Goal: Information Seeking & Learning: Learn about a topic

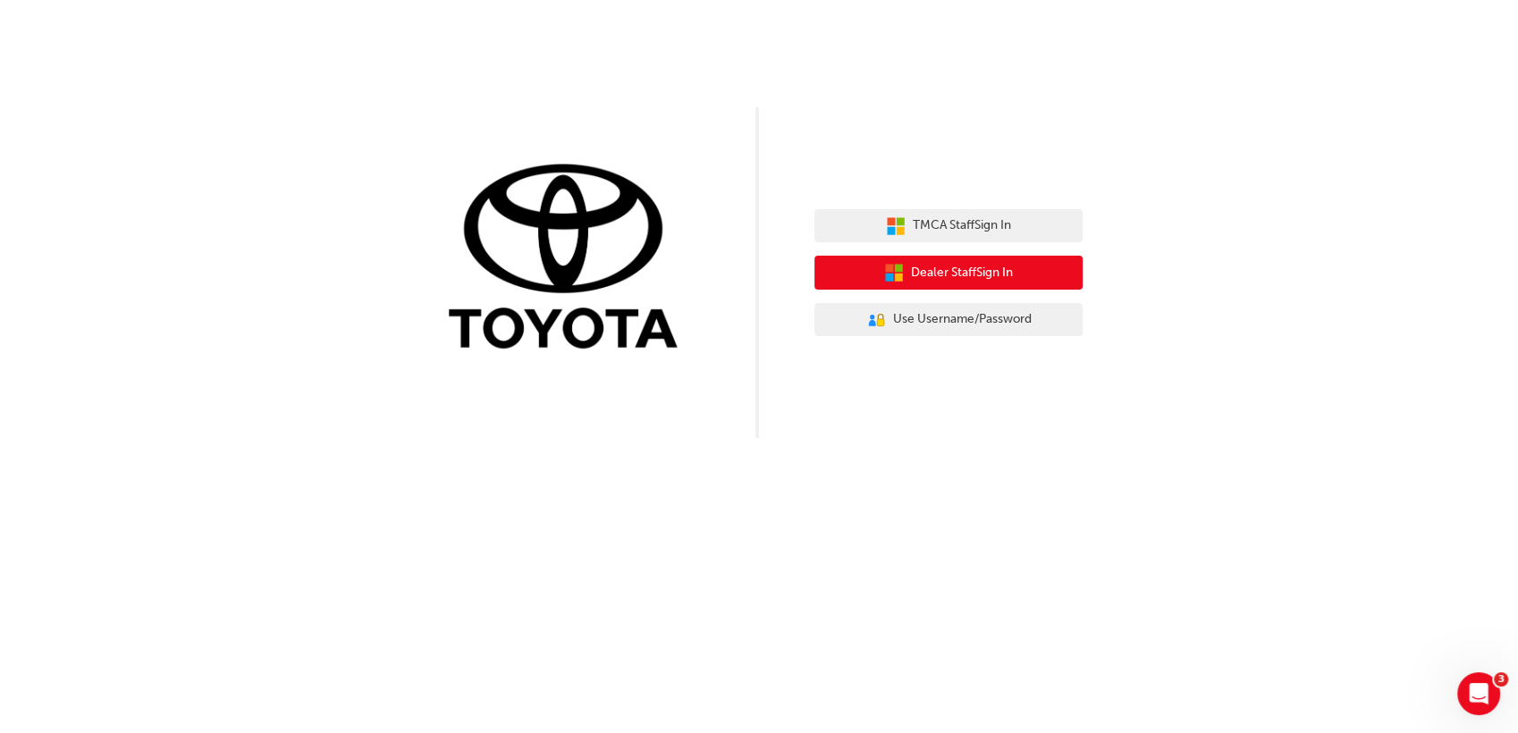
click at [951, 272] on button "Dealer Staff Sign In" at bounding box center [948, 273] width 268 height 34
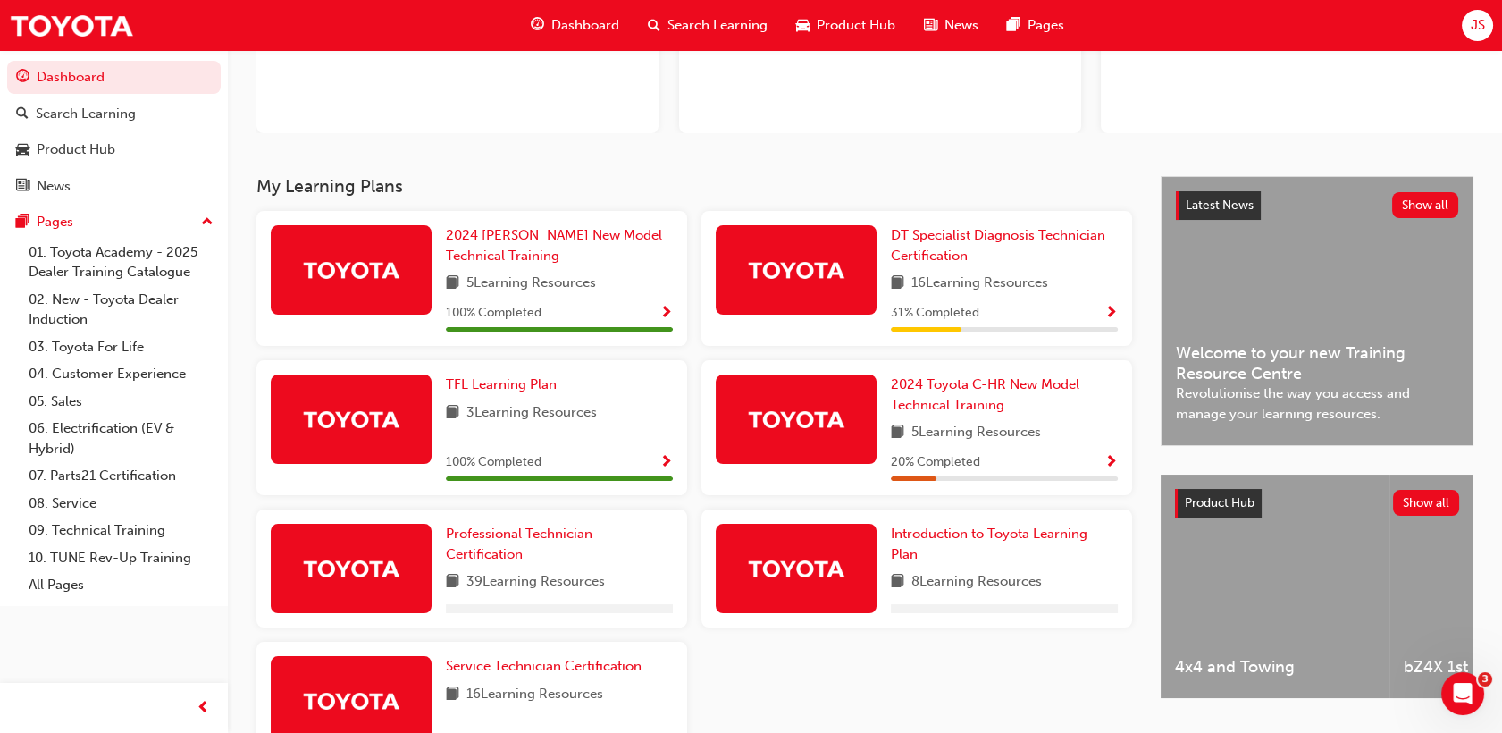
scroll to position [332, 0]
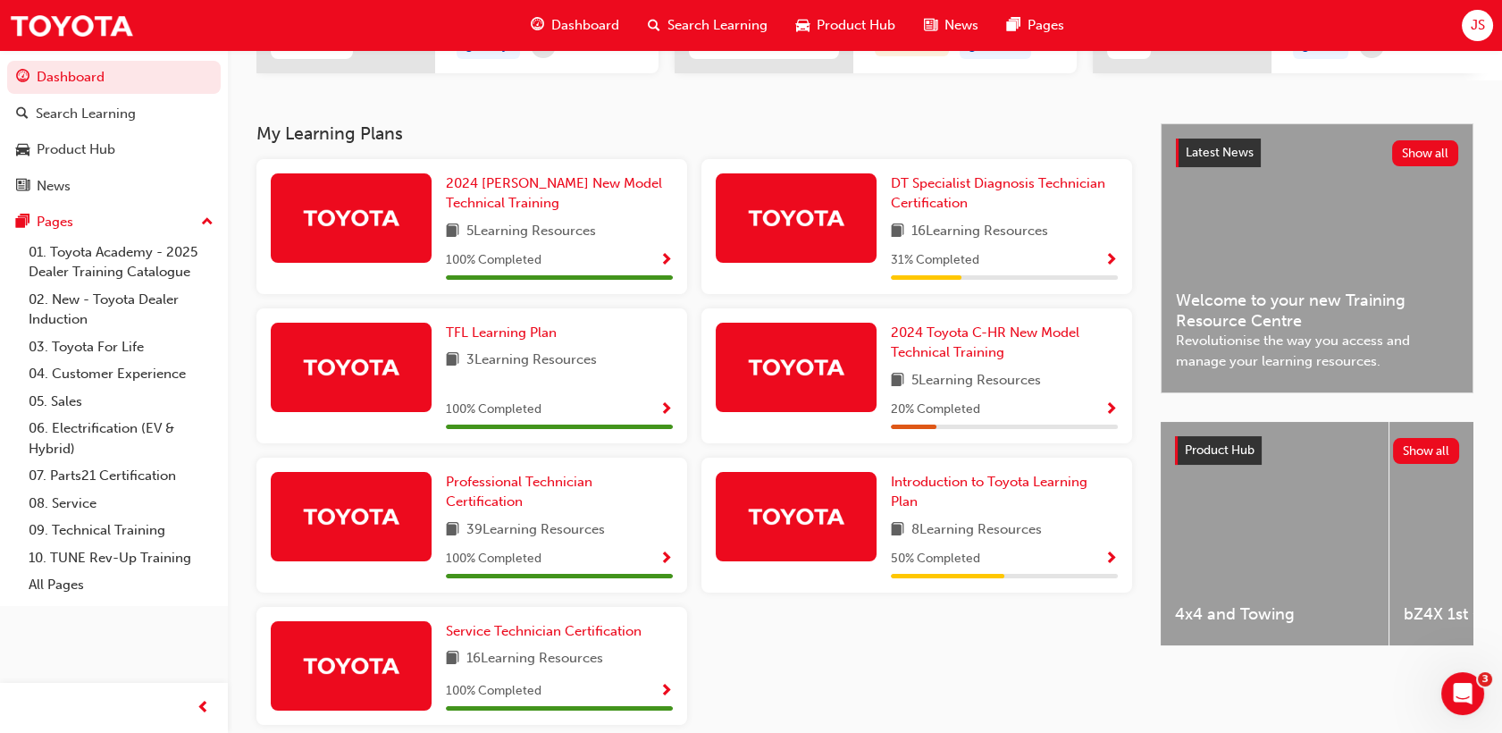
click at [1489, 25] on div "JS" at bounding box center [1477, 25] width 31 height 31
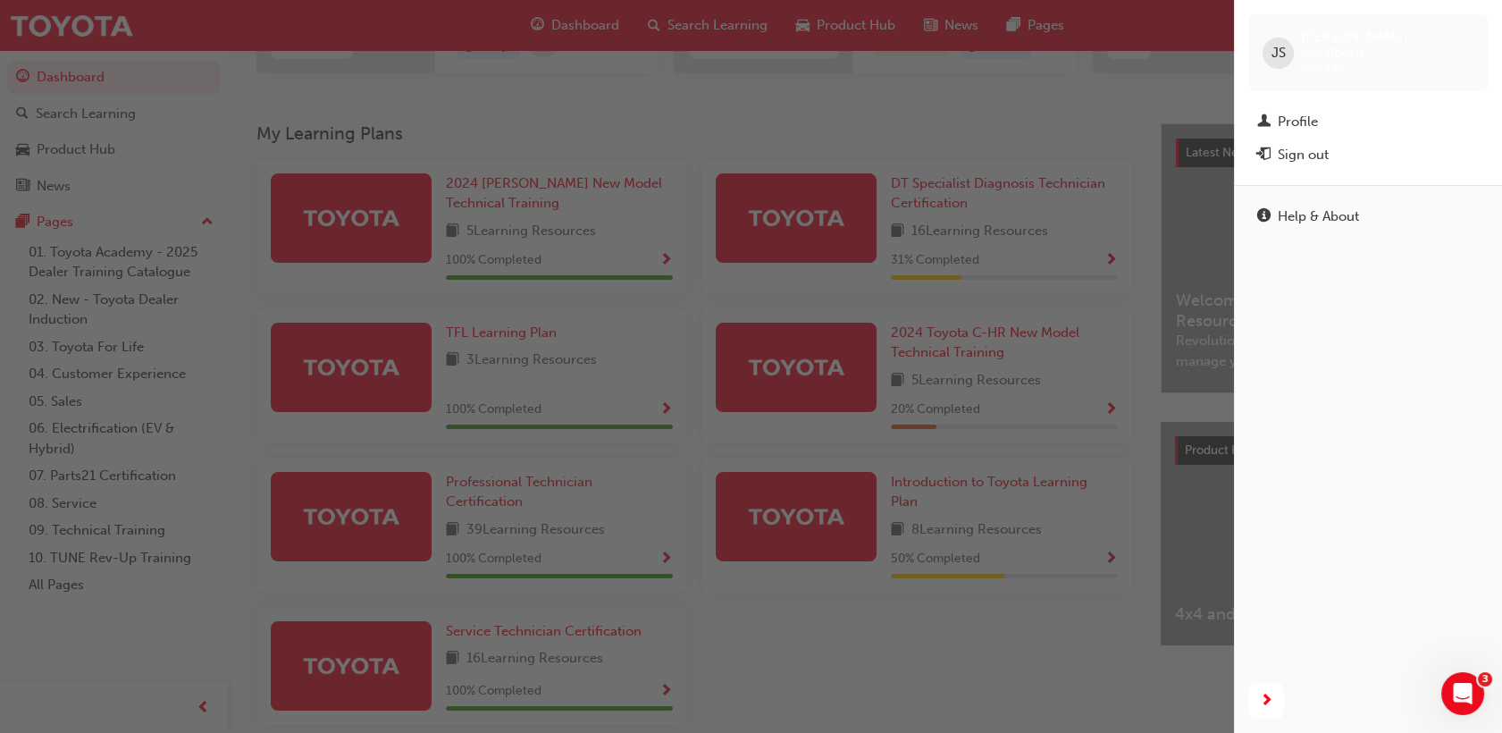
click at [1280, 43] on span "JS" at bounding box center [1278, 53] width 14 height 21
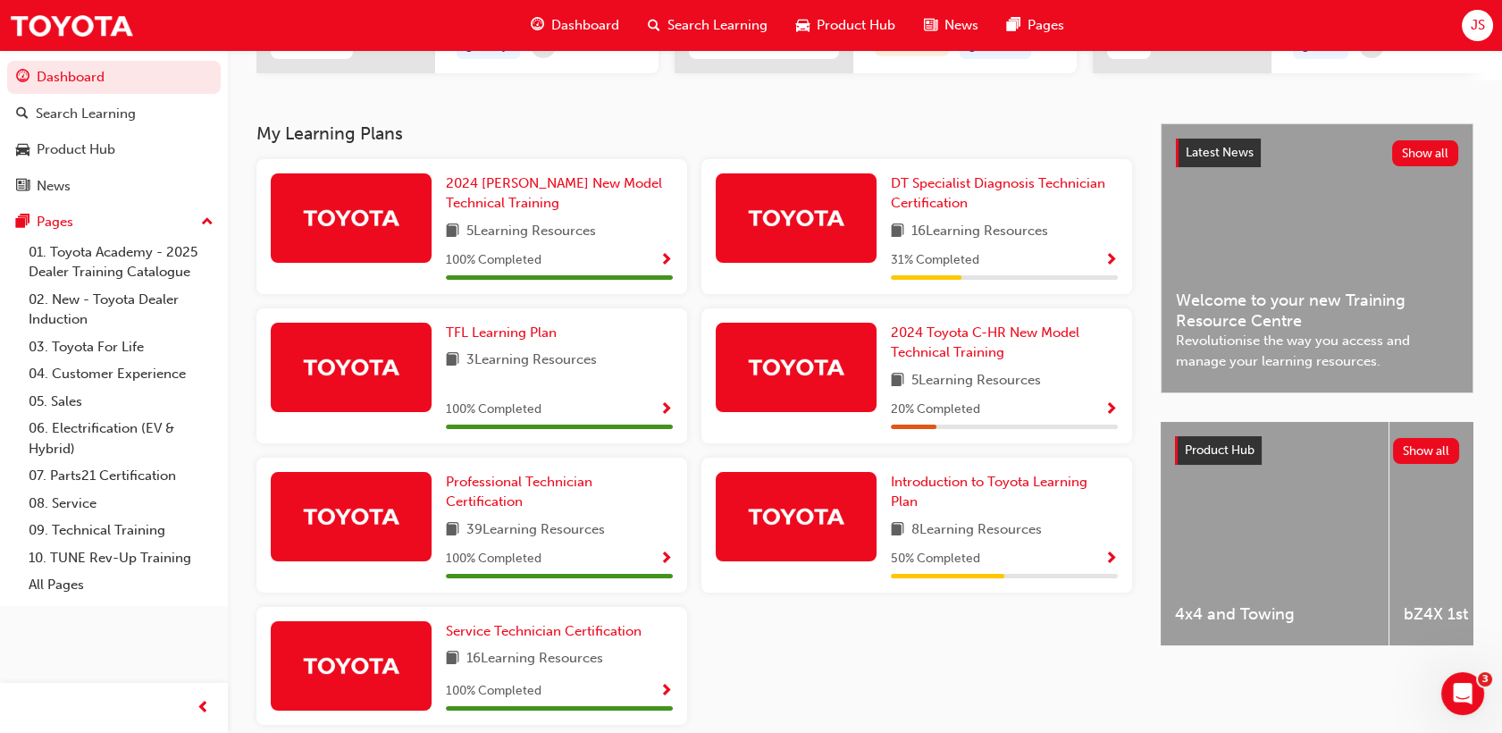
click at [1484, 21] on span "JS" at bounding box center [1477, 25] width 14 height 21
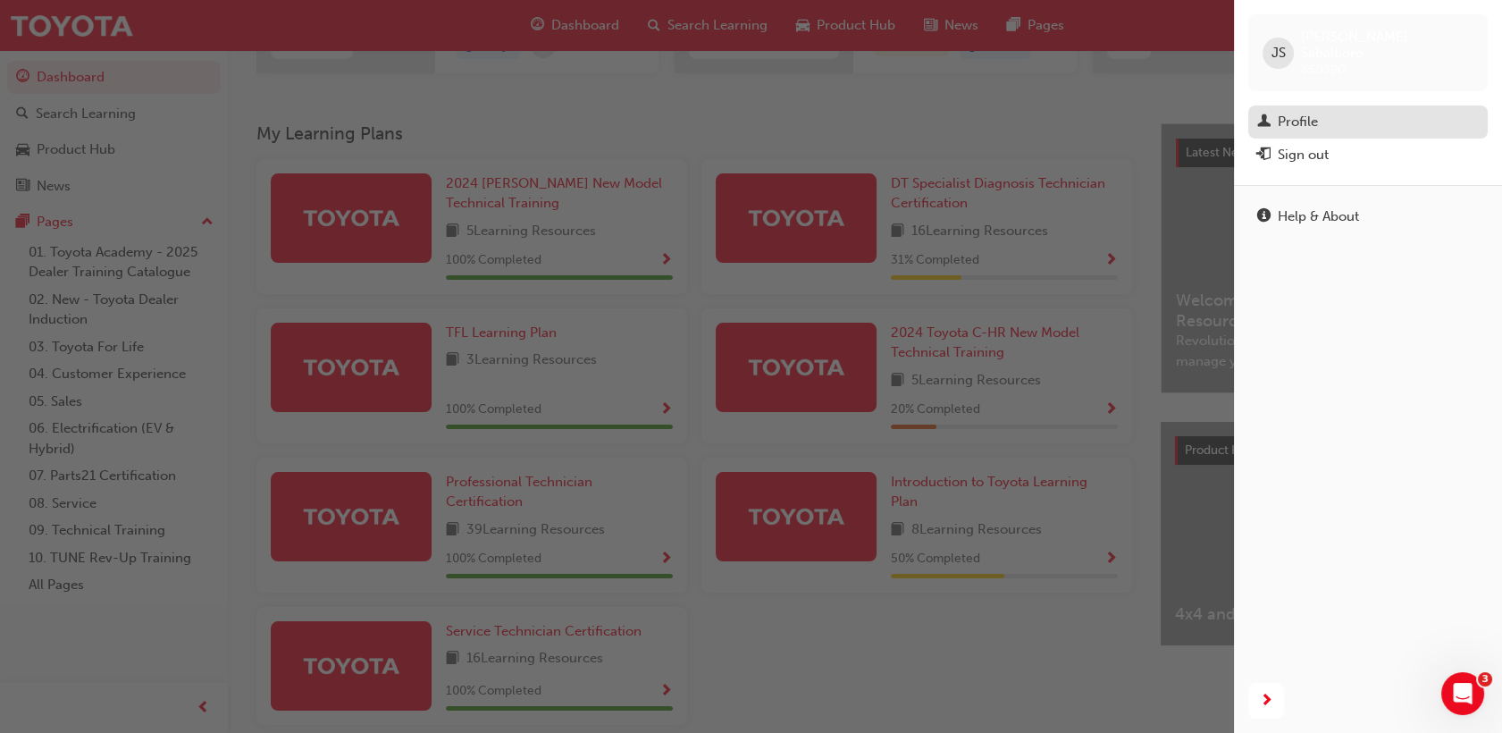
click at [1327, 111] on div "Profile" at bounding box center [1369, 122] width 222 height 22
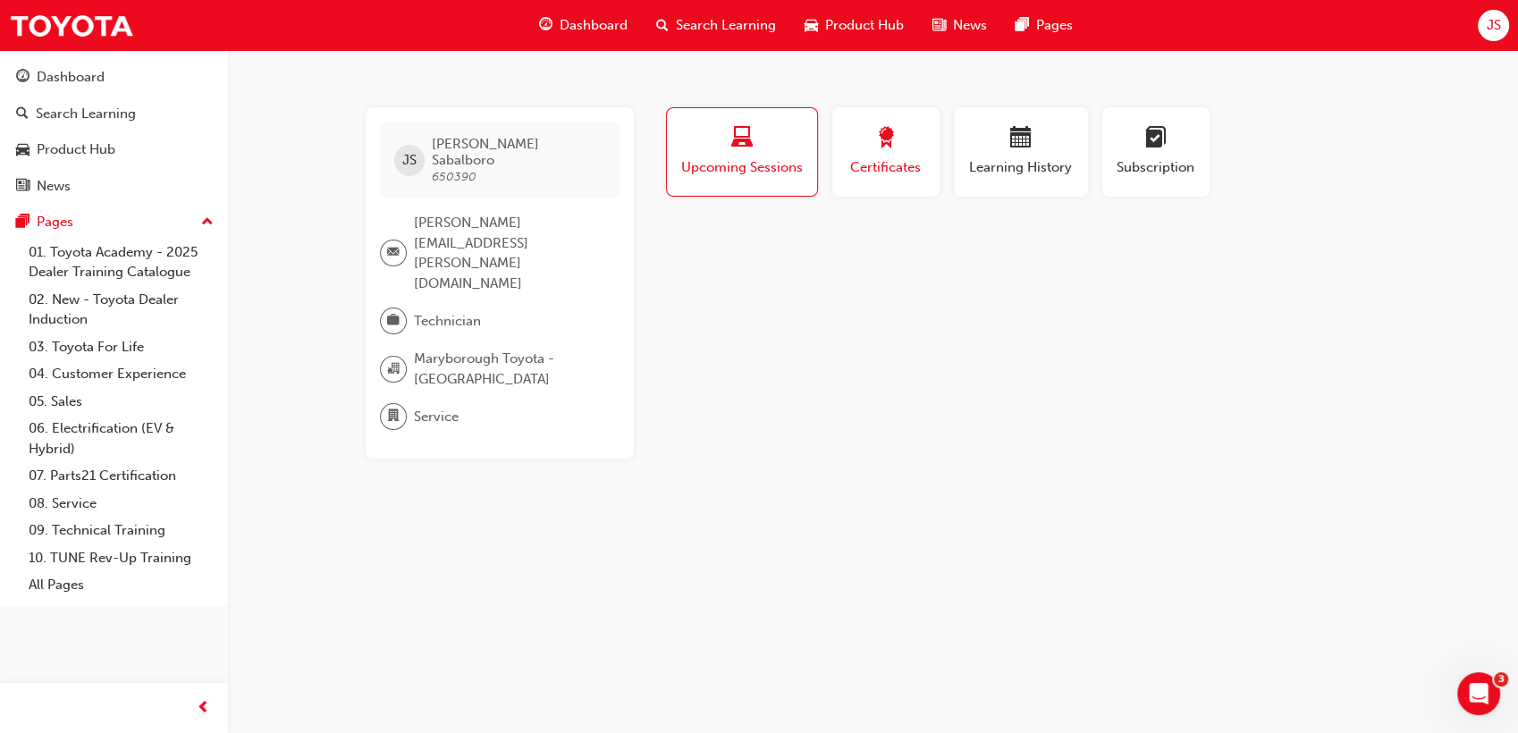
click at [883, 155] on div "Certificates" at bounding box center [886, 152] width 80 height 51
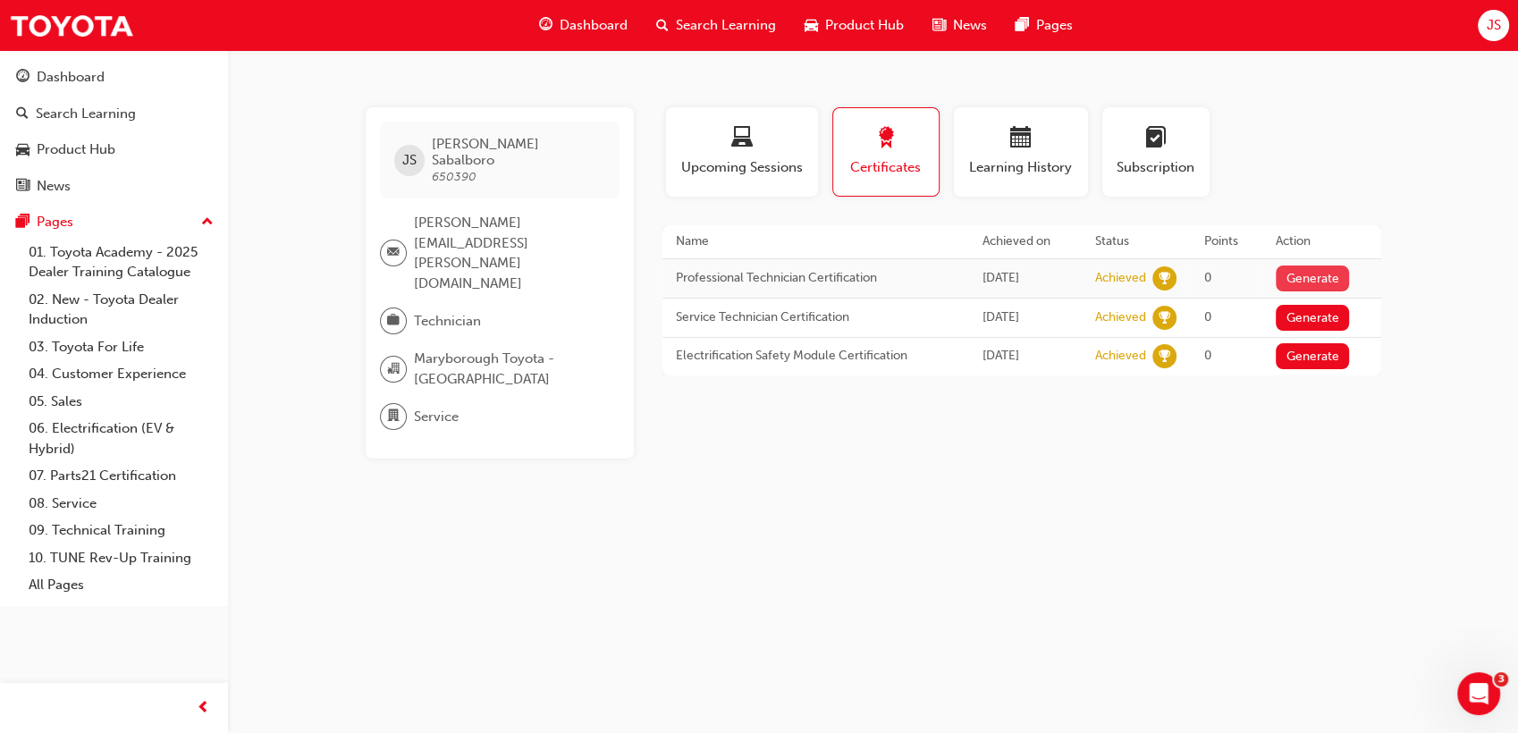
click at [1317, 277] on button "Generate" at bounding box center [1311, 278] width 73 height 26
click at [1324, 298] on td "Generate" at bounding box center [1321, 317] width 118 height 39
click at [1324, 307] on button "Generate" at bounding box center [1311, 318] width 73 height 26
click at [1325, 360] on button "Generate" at bounding box center [1311, 356] width 73 height 26
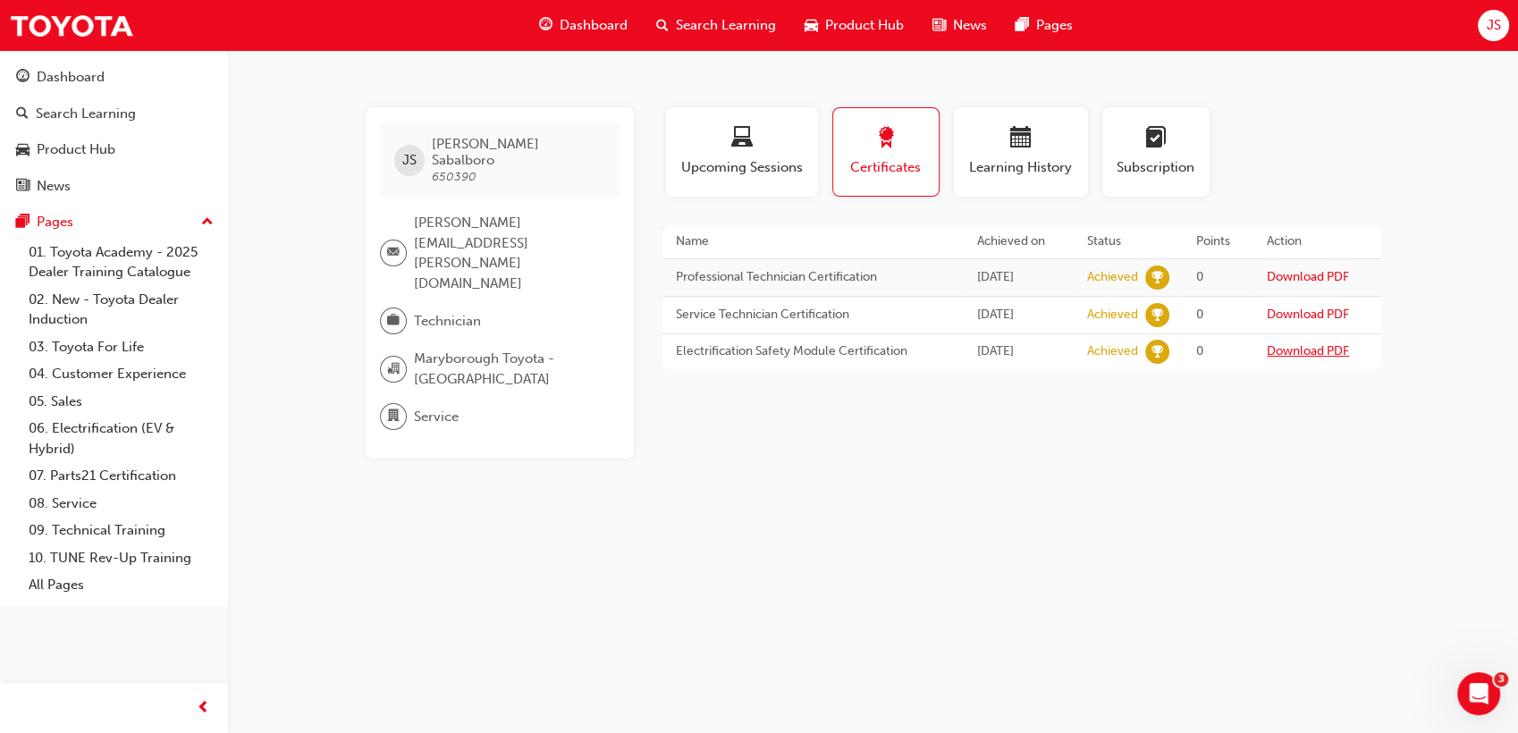
click at [1313, 353] on link "Download PDF" at bounding box center [1308, 350] width 82 height 15
click at [1330, 277] on link "Download PDF" at bounding box center [1308, 276] width 82 height 15
click at [1008, 130] on div "button" at bounding box center [1020, 141] width 107 height 28
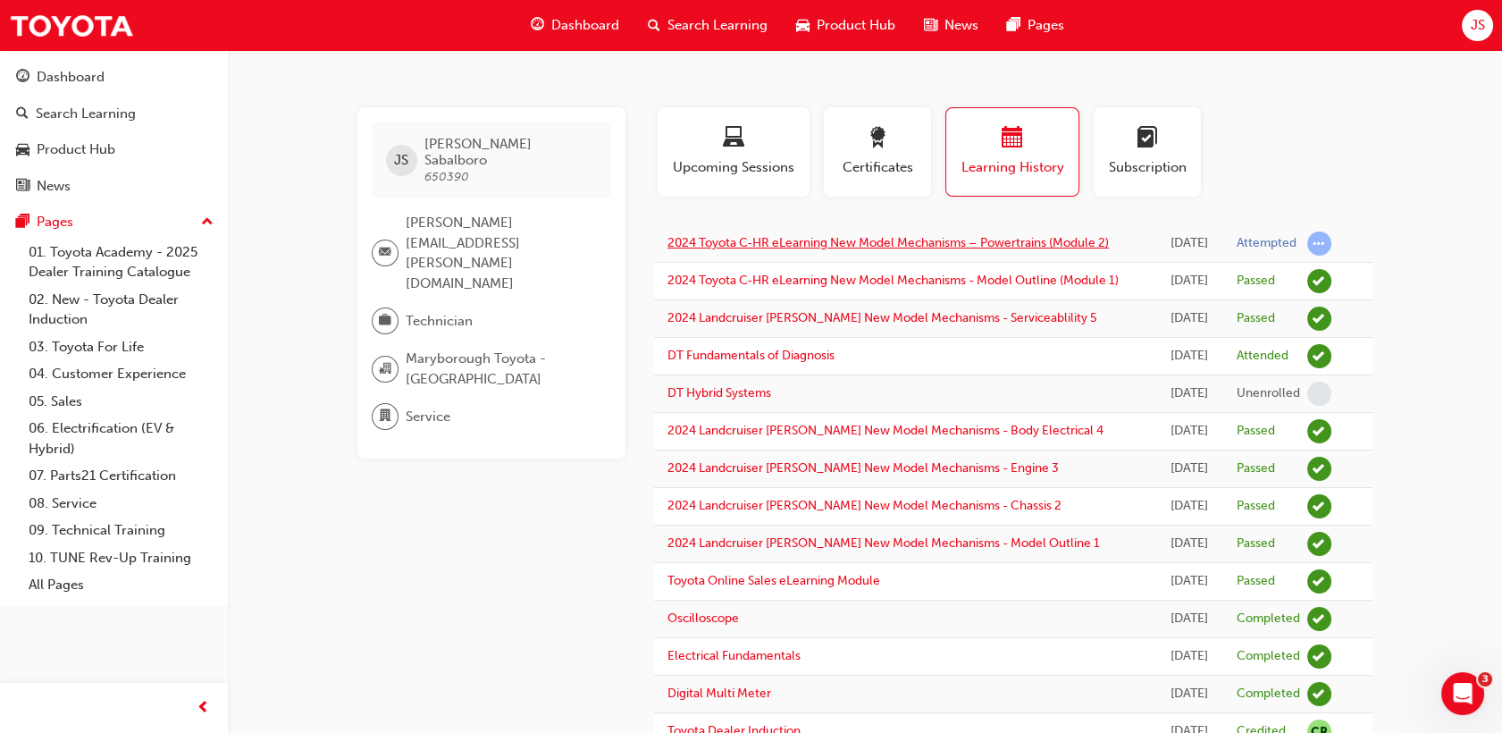
click at [863, 239] on link "2024 Toyota C-HR eLearning New Model Mechanisms – Powertrains (Module 2)" at bounding box center [889, 242] width 442 height 15
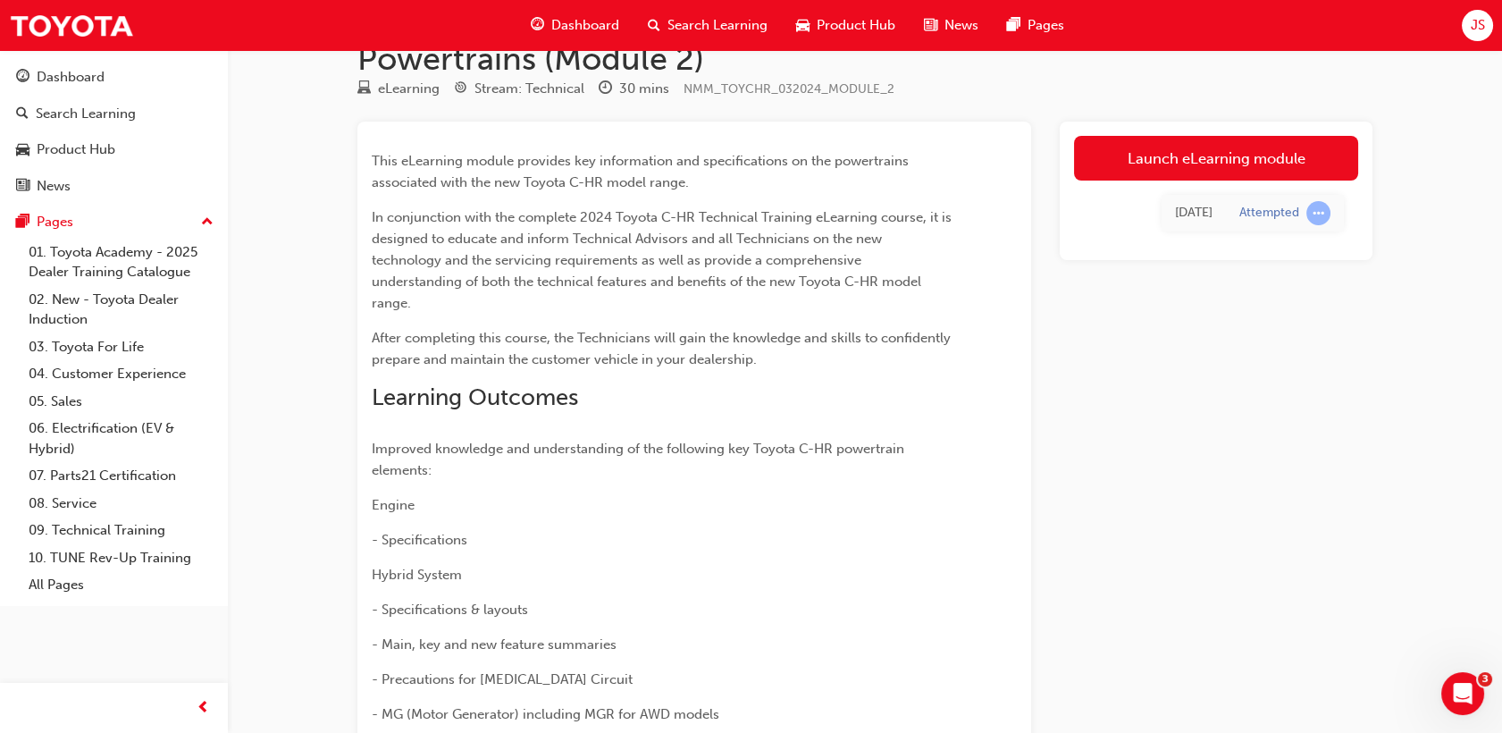
scroll to position [198, 0]
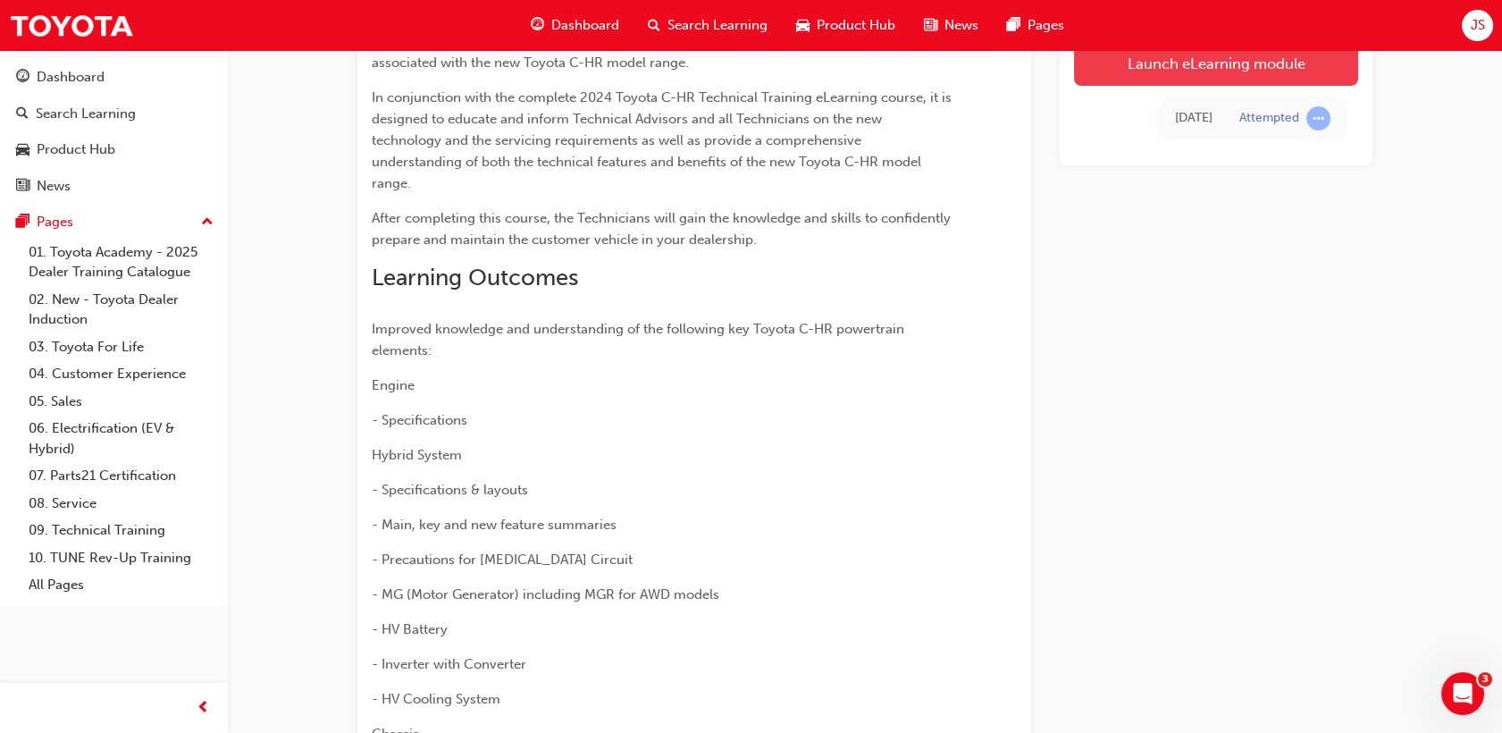
click at [1192, 69] on link "Launch eLearning module" at bounding box center [1216, 63] width 284 height 45
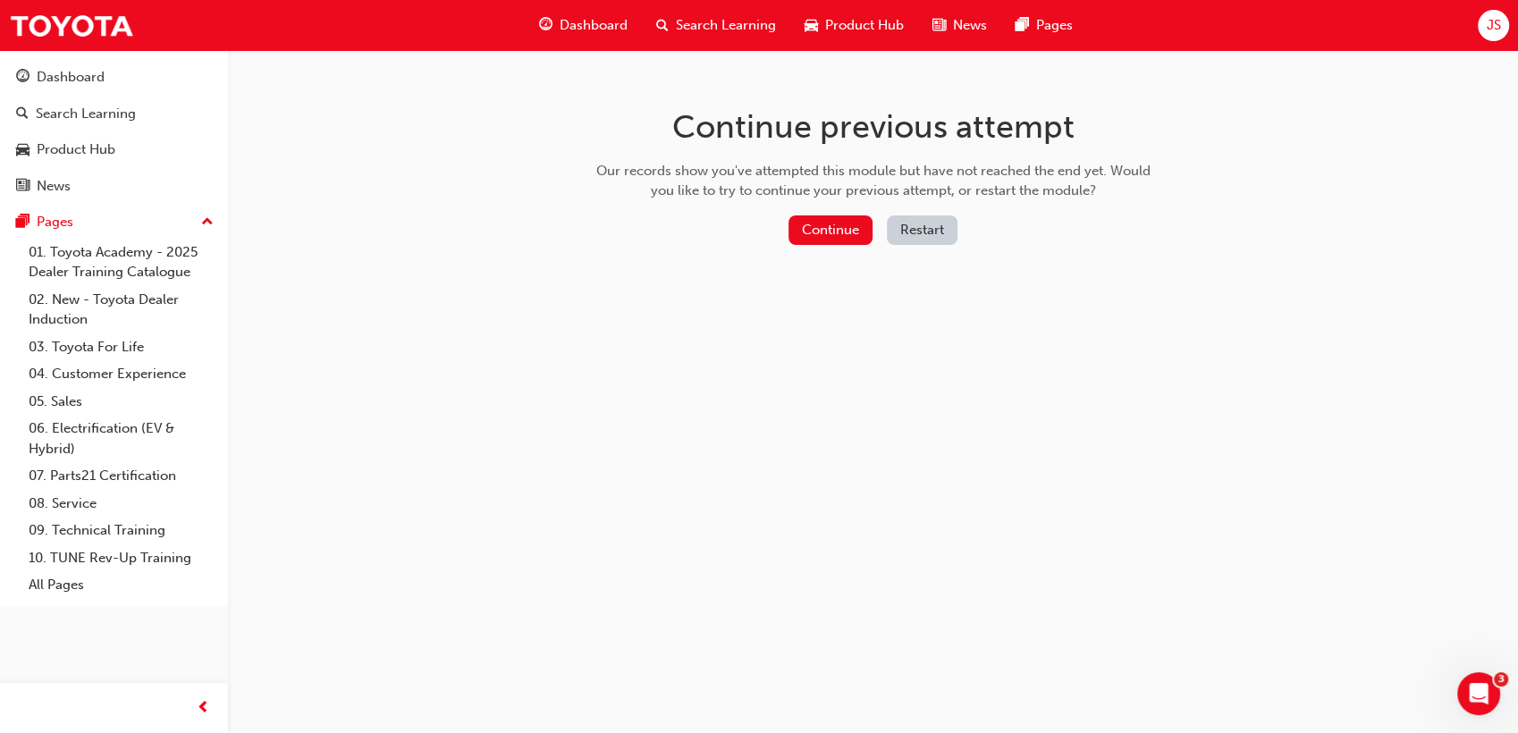
click at [838, 245] on div "Continue Restart" at bounding box center [873, 233] width 567 height 37
click at [841, 234] on button "Continue" at bounding box center [830, 229] width 84 height 29
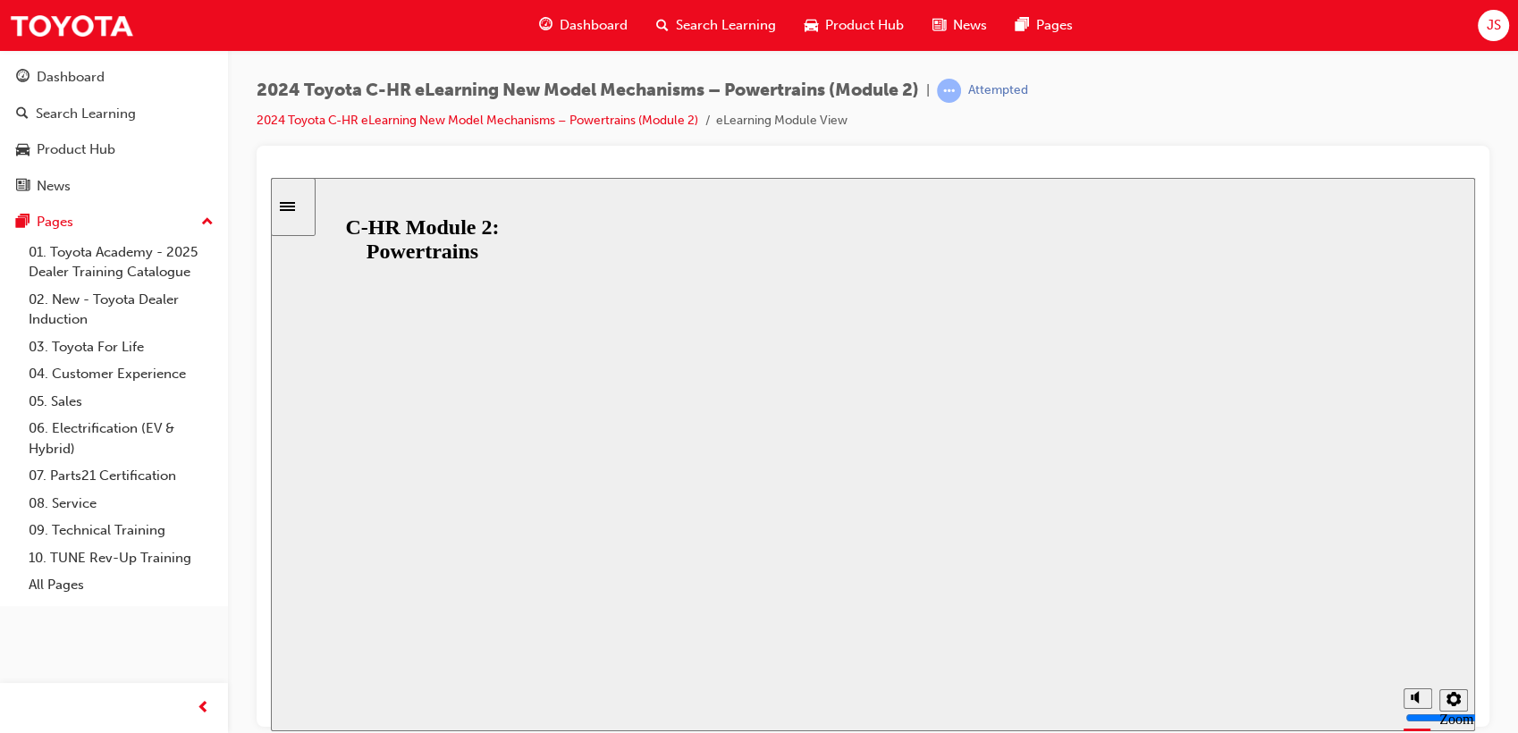
click at [893, 679] on div "C-HR Module 2: Powertrains C-HR Module 2: Powertrains Resume Restart" at bounding box center [873, 731] width 1204 height 105
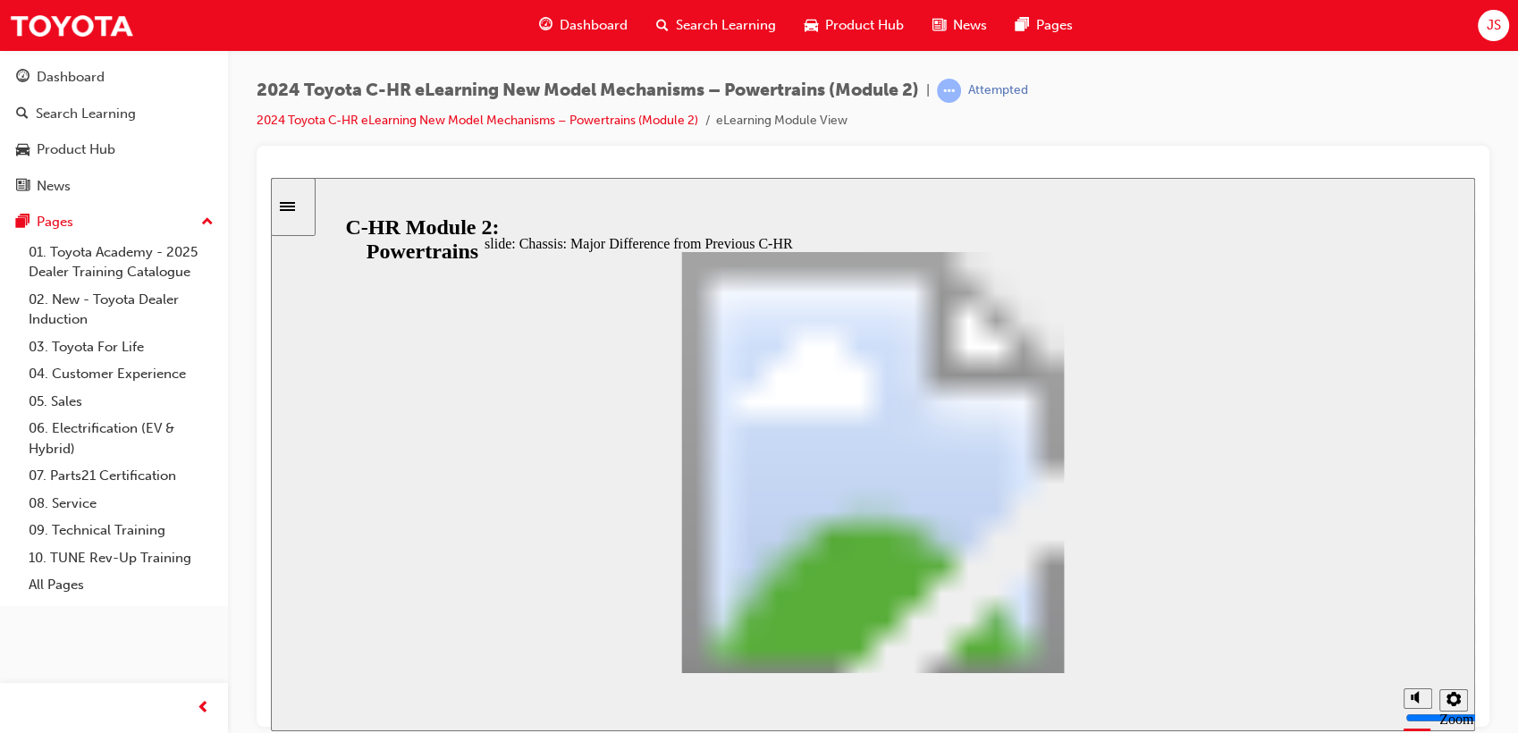
scroll to position [267, 0]
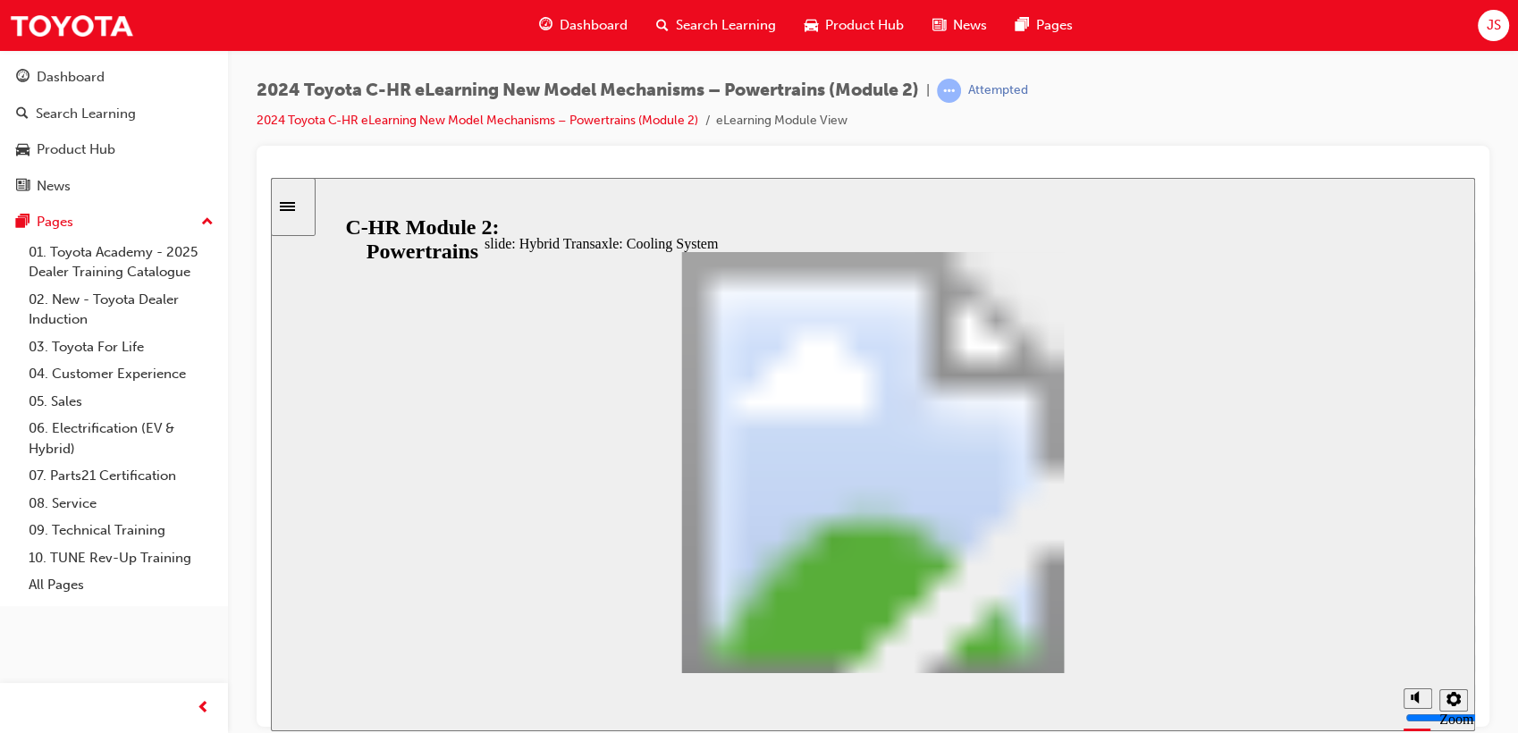
click at [1490, 23] on span "JS" at bounding box center [1493, 25] width 14 height 21
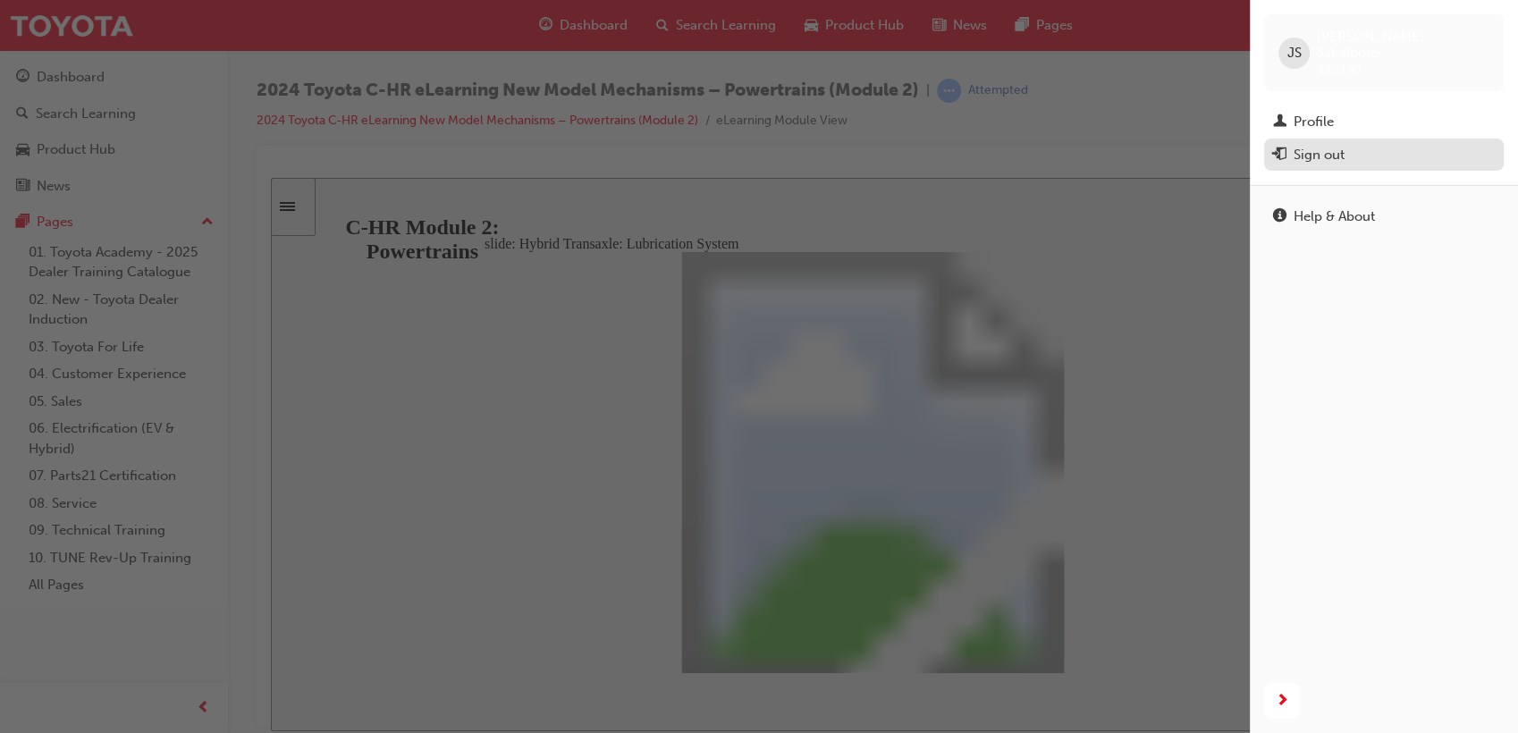
click at [1380, 144] on div "Sign out" at bounding box center [1384, 155] width 222 height 22
